Goal: Information Seeking & Learning: Find contact information

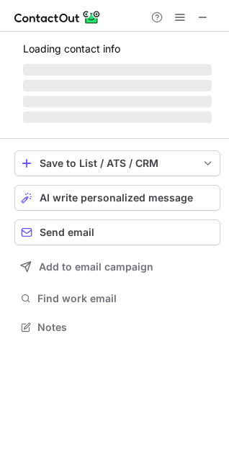
scroll to position [312, 229]
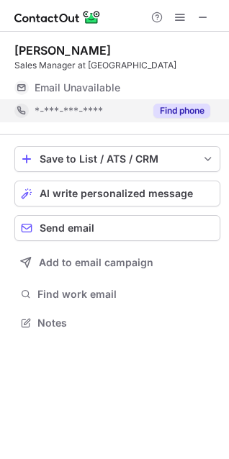
click at [162, 106] on button "Find phone" at bounding box center [181, 111] width 57 height 14
